Goal: Task Accomplishment & Management: Use online tool/utility

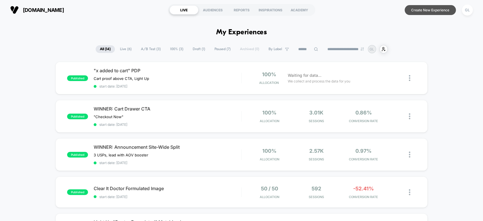
click at [418, 9] on button "Create New Experience" at bounding box center [429, 10] width 51 height 10
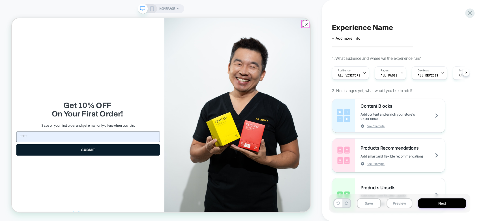
click at [403, 25] on icon "Close dialog" at bounding box center [405, 26] width 4 height 4
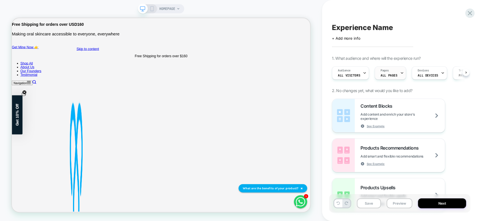
click at [390, 79] on div "Pages ALL PAGES" at bounding box center [389, 72] width 28 height 13
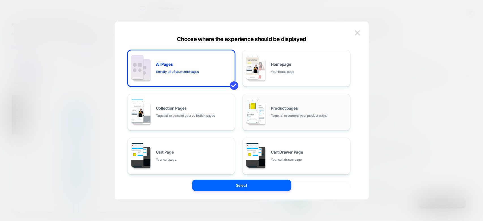
click at [274, 116] on span "Target all or some of your product pages" at bounding box center [299, 115] width 57 height 5
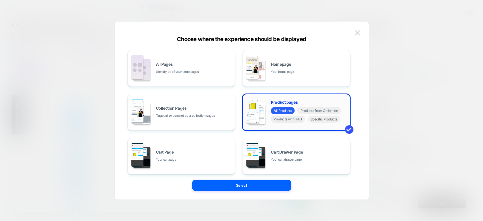
click at [325, 120] on span "Specific Products" at bounding box center [323, 118] width 33 height 7
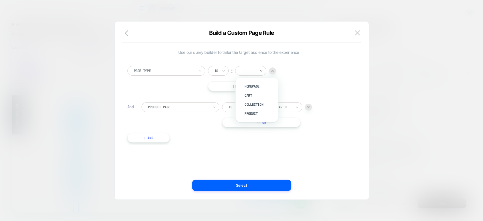
click at [242, 73] on input "text" at bounding box center [242, 70] width 2 height 5
click at [260, 112] on div "Product" at bounding box center [259, 113] width 37 height 9
click at [280, 112] on div "Is ︰ ventamin clear it VENTAMIN CLEAR IT || Or" at bounding box center [267, 114] width 90 height 25
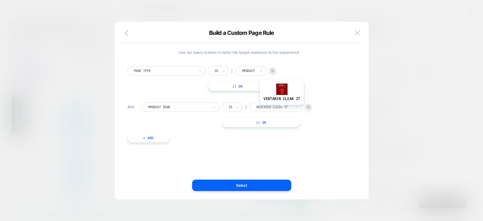
click at [281, 109] on div at bounding box center [274, 106] width 36 height 5
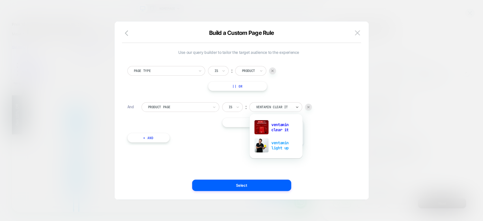
click at [280, 149] on div "ventamin light up" at bounding box center [275, 145] width 47 height 18
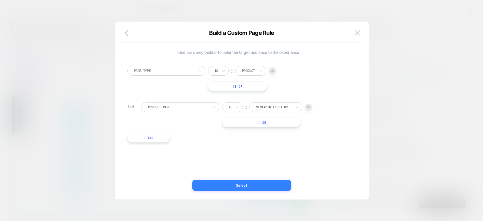
click at [274, 185] on button "Select" at bounding box center [241, 184] width 99 height 11
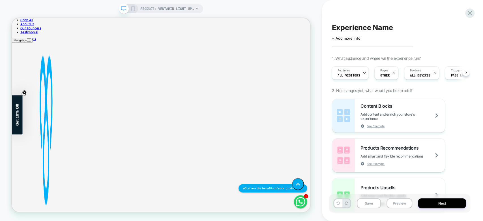
scroll to position [228, 0]
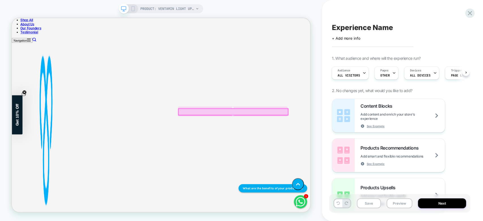
click at [326, 142] on div at bounding box center [307, 143] width 146 height 8
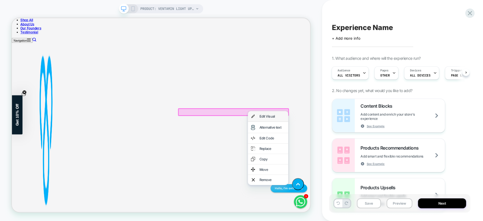
click at [360, 150] on div "Edit Visual" at bounding box center [359, 149] width 34 height 6
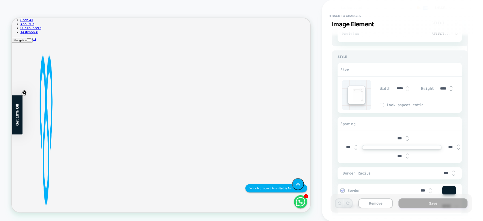
scroll to position [0, 0]
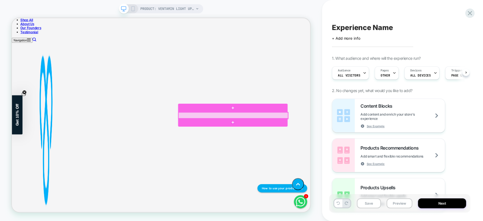
click at [324, 147] on div at bounding box center [307, 147] width 146 height 8
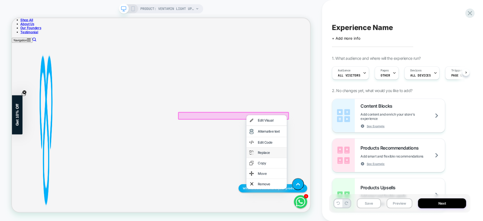
click at [353, 197] on div "Replace" at bounding box center [351, 197] width 54 height 14
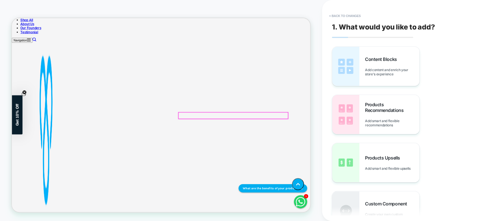
scroll to position [231, 0]
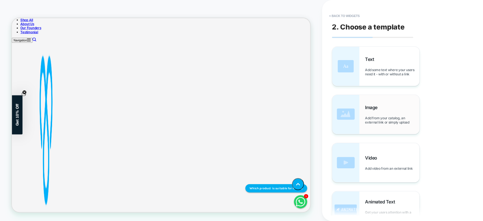
click at [382, 116] on span "Add from your catalog, an external link or simply upload" at bounding box center [392, 120] width 54 height 8
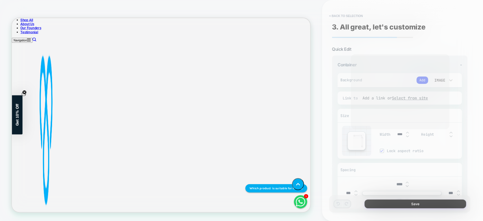
scroll to position [225, 0]
